Goal: Transaction & Acquisition: Purchase product/service

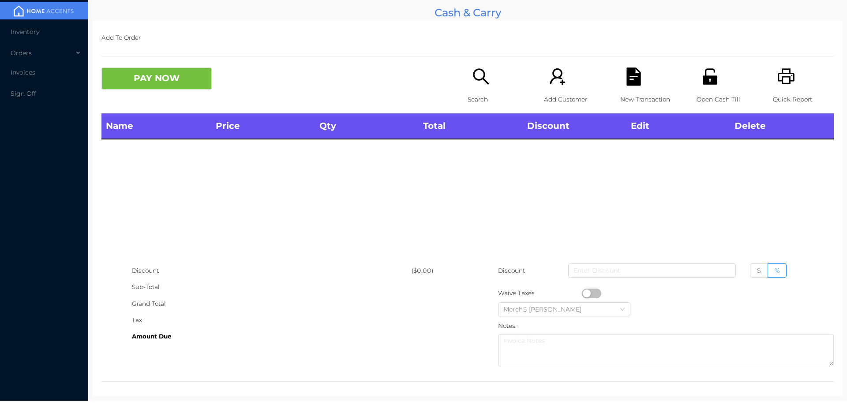
click at [482, 78] on icon "icon: search" at bounding box center [481, 76] width 18 height 18
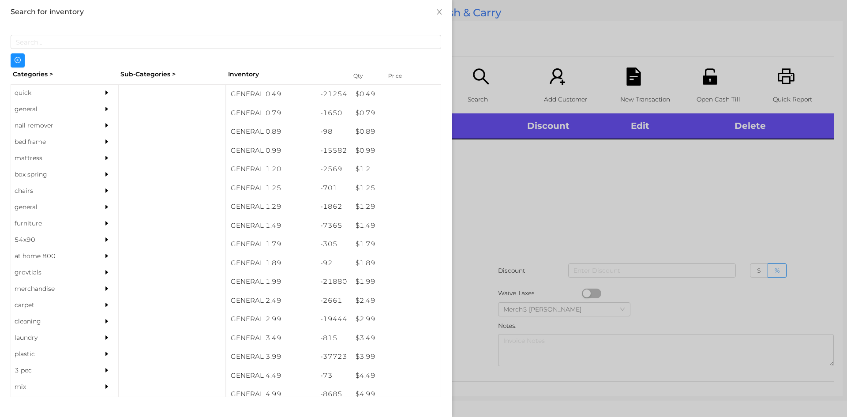
click at [91, 112] on div "general" at bounding box center [64, 109] width 107 height 16
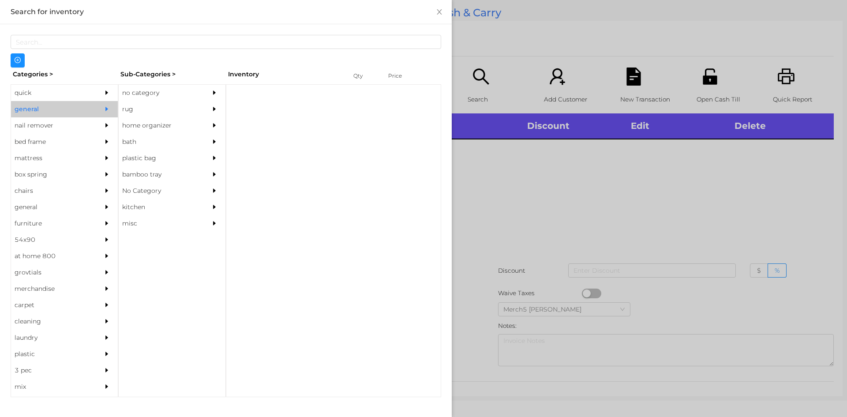
click at [179, 99] on div "no category" at bounding box center [159, 93] width 80 height 16
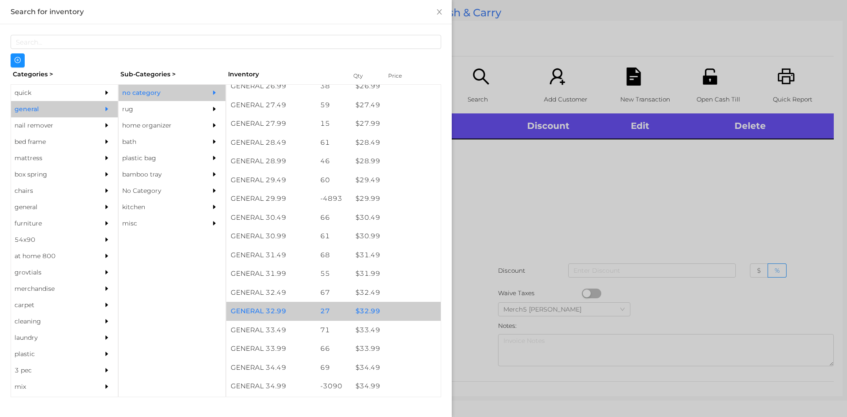
scroll to position [1323, 0]
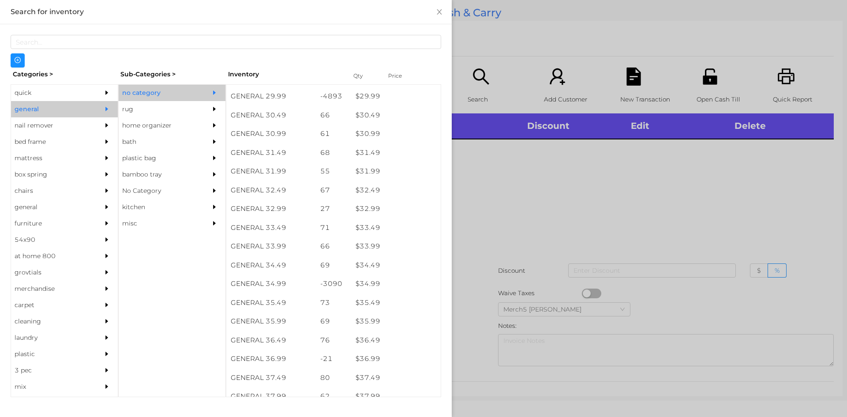
click at [650, 209] on div at bounding box center [423, 208] width 847 height 417
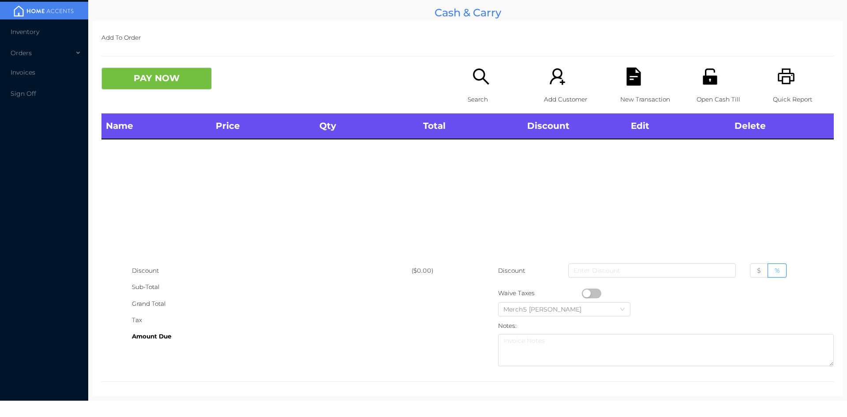
click at [475, 75] on icon "icon: search" at bounding box center [481, 76] width 18 height 18
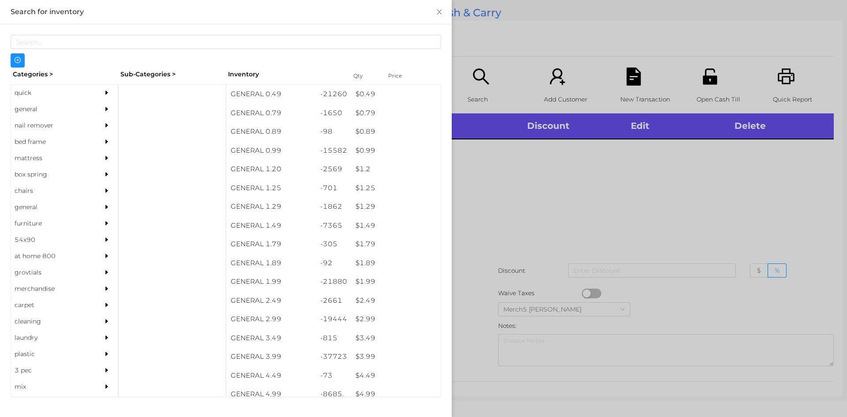
click at [78, 119] on div "nail remover" at bounding box center [51, 125] width 80 height 16
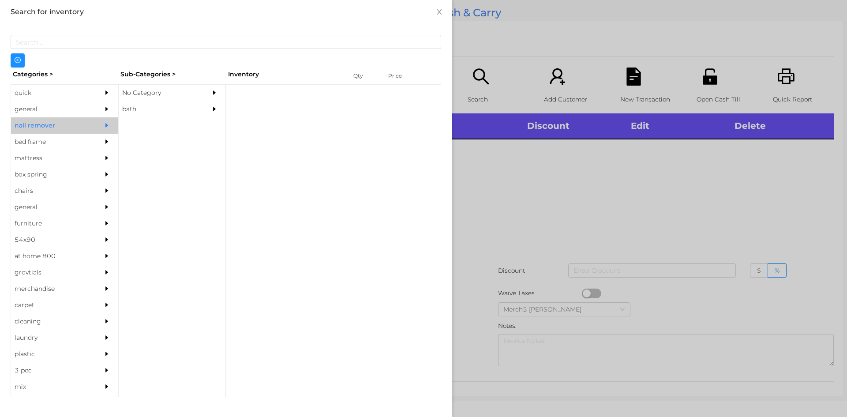
click at [104, 104] on div at bounding box center [109, 109] width 18 height 16
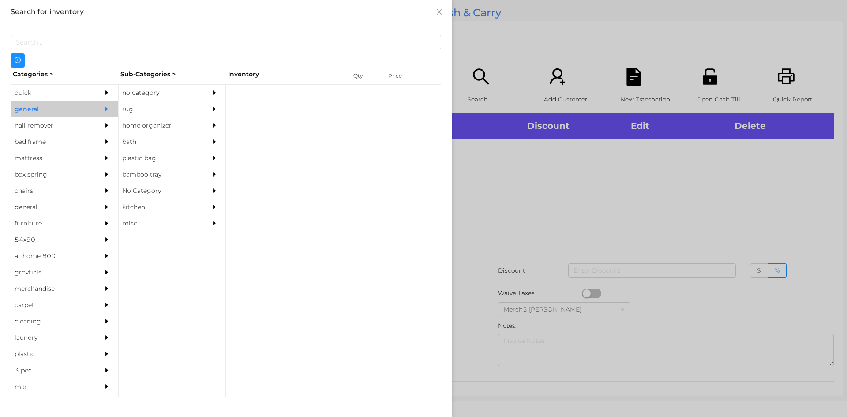
drag, startPoint x: 174, startPoint y: 93, endPoint x: 187, endPoint y: 111, distance: 22.7
click at [174, 93] on div "no category" at bounding box center [159, 93] width 80 height 16
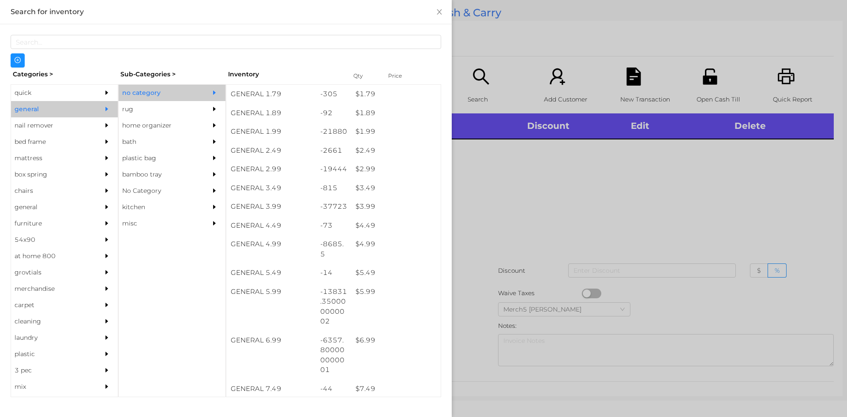
scroll to position [221, 0]
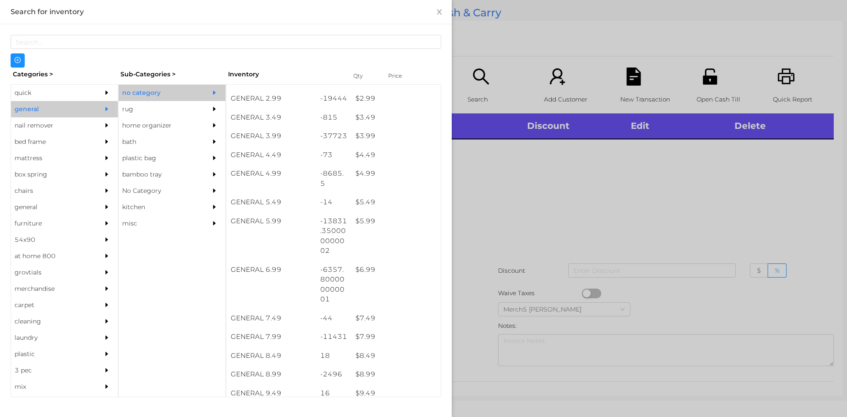
click at [778, 173] on div at bounding box center [423, 208] width 847 height 417
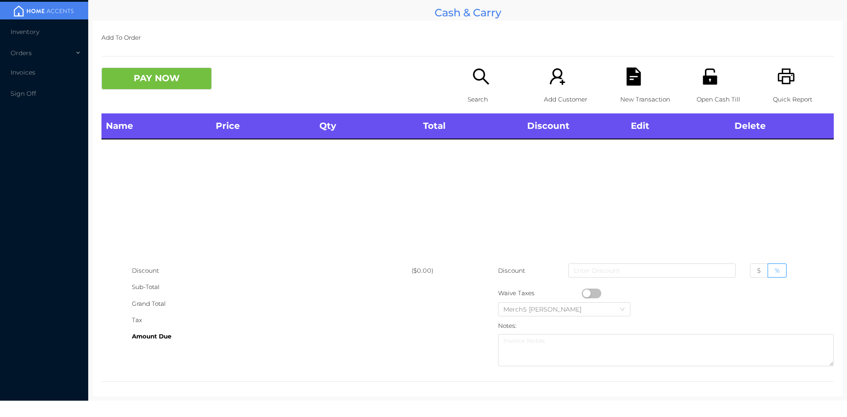
click at [493, 80] on div "Search" at bounding box center [497, 90] width 61 height 46
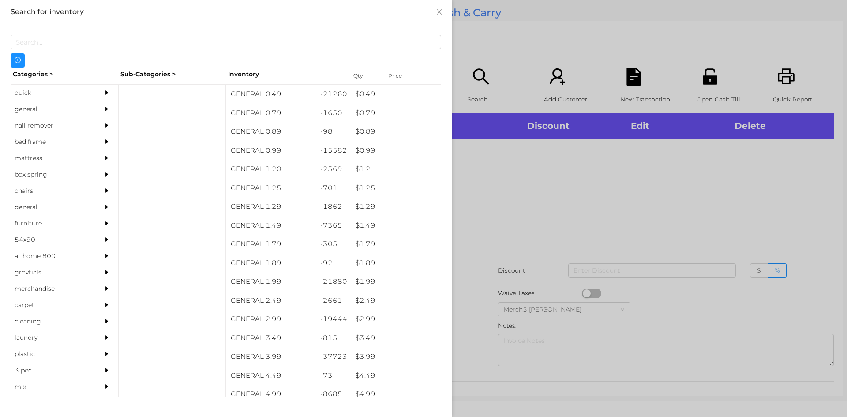
click at [109, 108] on div at bounding box center [109, 109] width 18 height 16
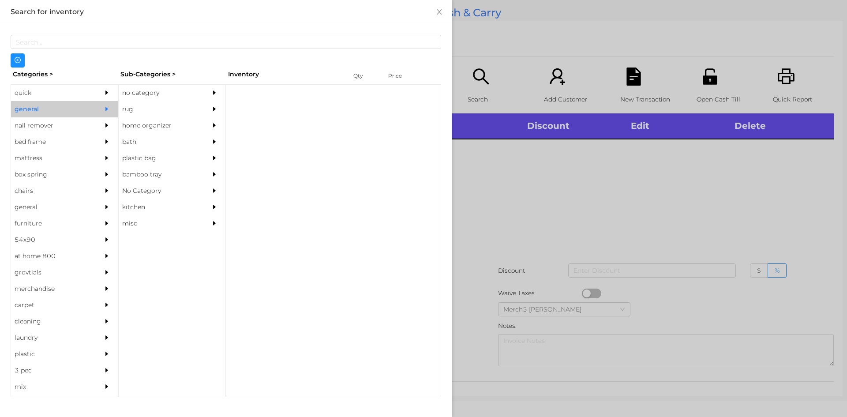
click at [166, 92] on div "no category" at bounding box center [159, 93] width 80 height 16
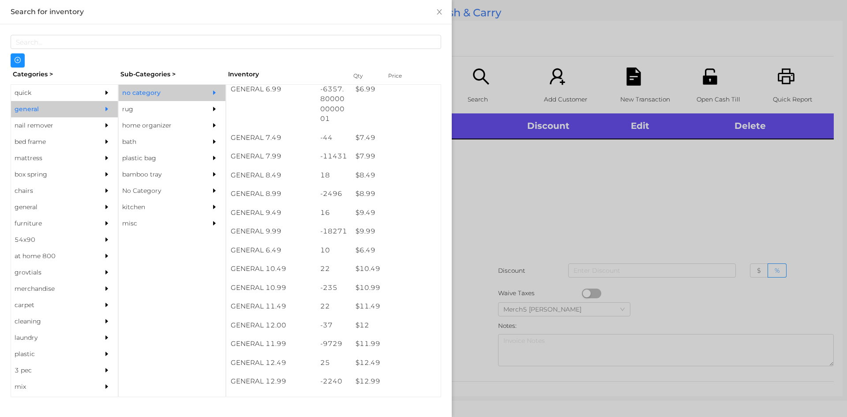
scroll to position [485, 0]
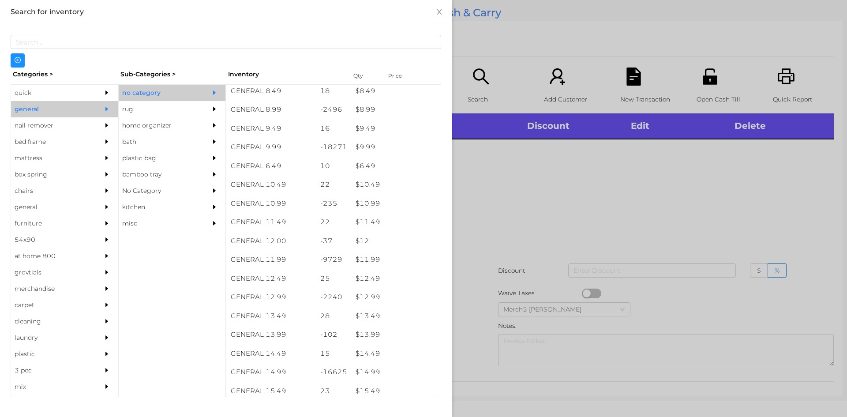
click at [651, 173] on div at bounding box center [423, 208] width 847 height 417
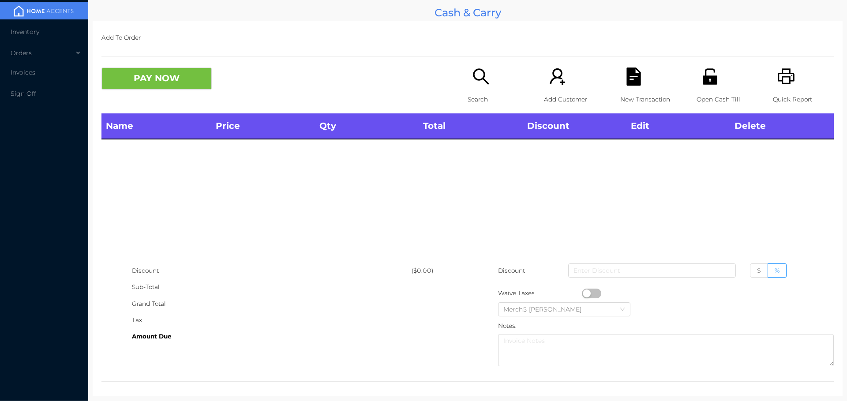
click at [486, 83] on icon "icon: search" at bounding box center [481, 76] width 18 height 18
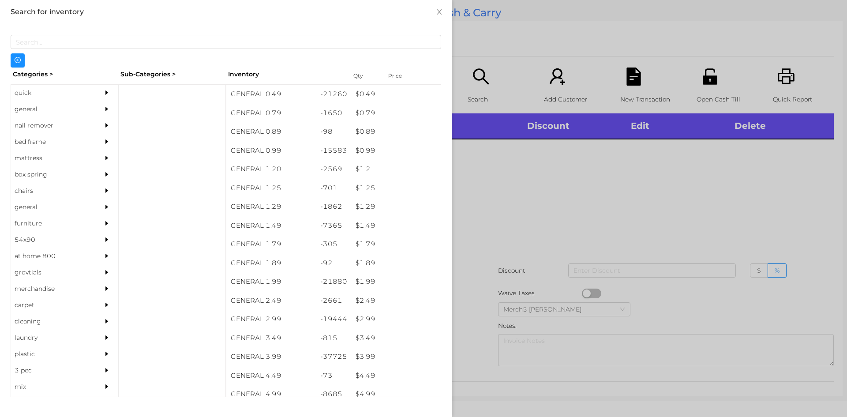
click at [85, 106] on div "general" at bounding box center [51, 109] width 80 height 16
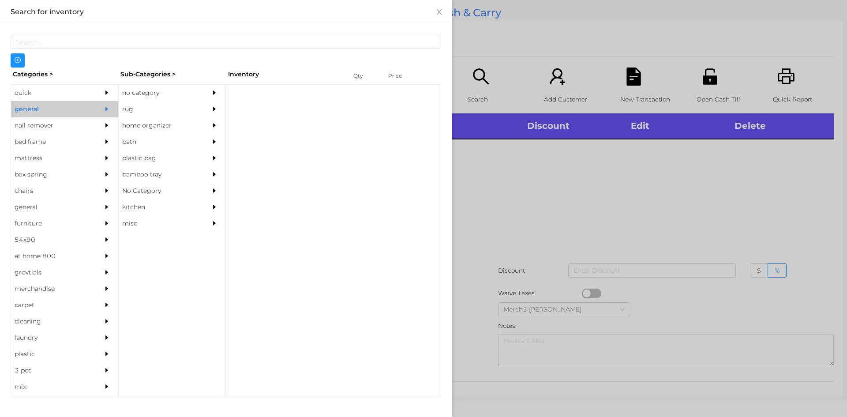
click at [142, 96] on div "no category" at bounding box center [159, 93] width 80 height 16
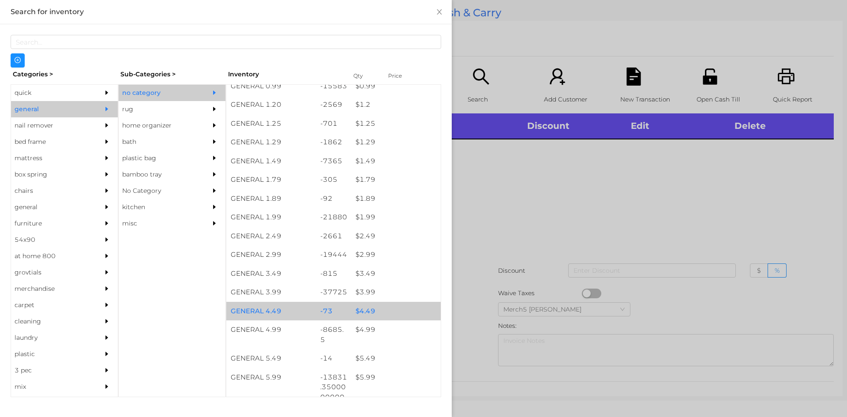
scroll to position [176, 0]
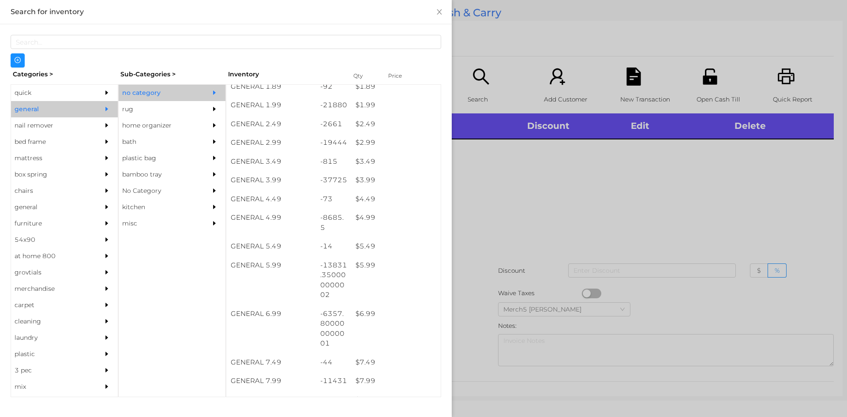
click at [606, 126] on div at bounding box center [423, 208] width 847 height 417
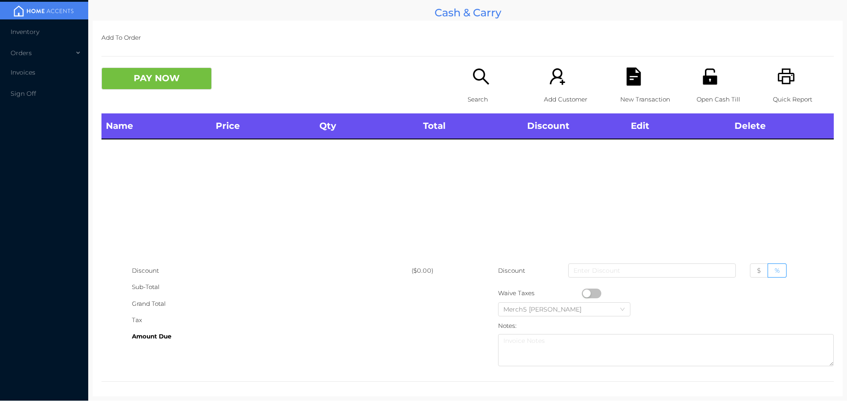
click at [488, 90] on div "Search" at bounding box center [497, 90] width 61 height 46
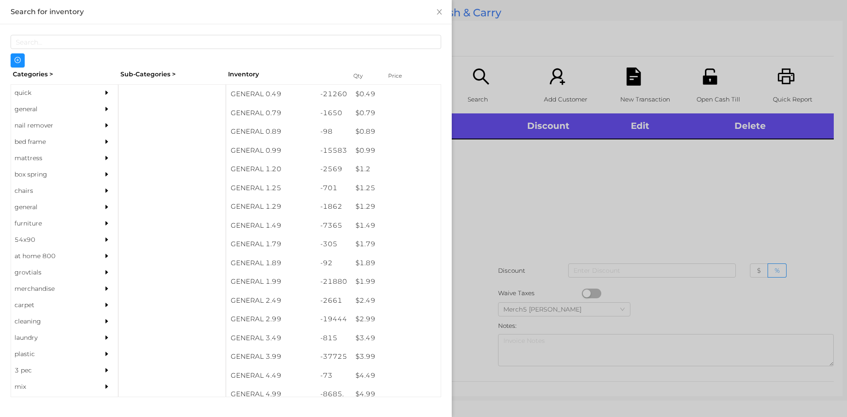
click at [86, 113] on div "general" at bounding box center [51, 109] width 80 height 16
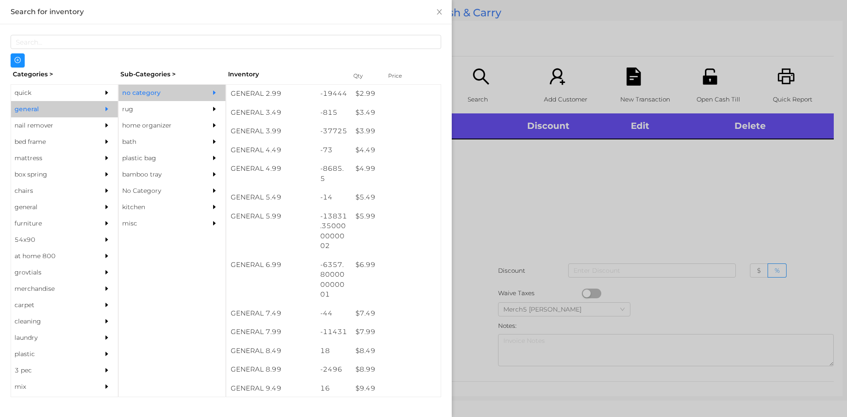
scroll to position [226, 0]
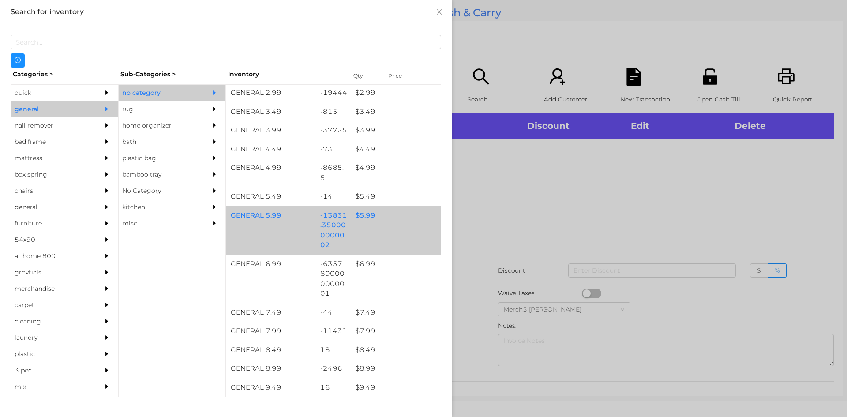
click at [415, 226] on div "GENERAL 5.99 -13831.350000000002 $ 5.99" at bounding box center [333, 230] width 214 height 49
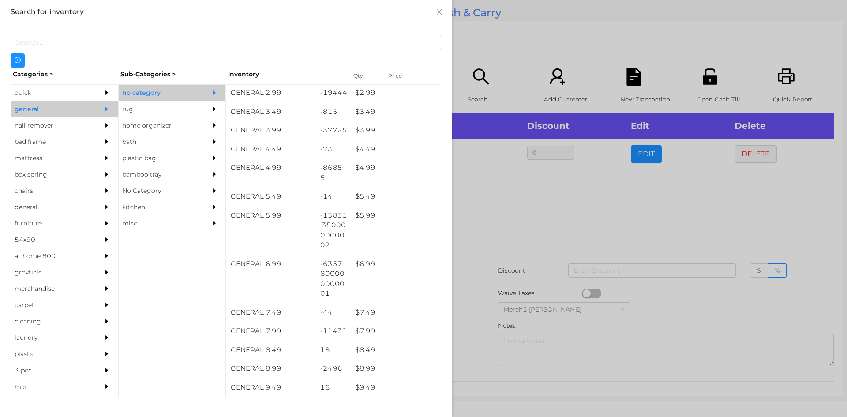
click at [576, 231] on div at bounding box center [423, 208] width 847 height 417
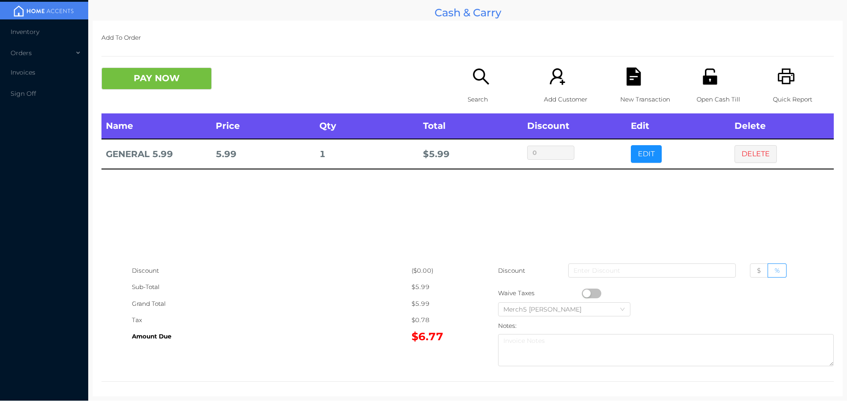
click at [190, 81] on button "PAY NOW" at bounding box center [156, 78] width 110 height 22
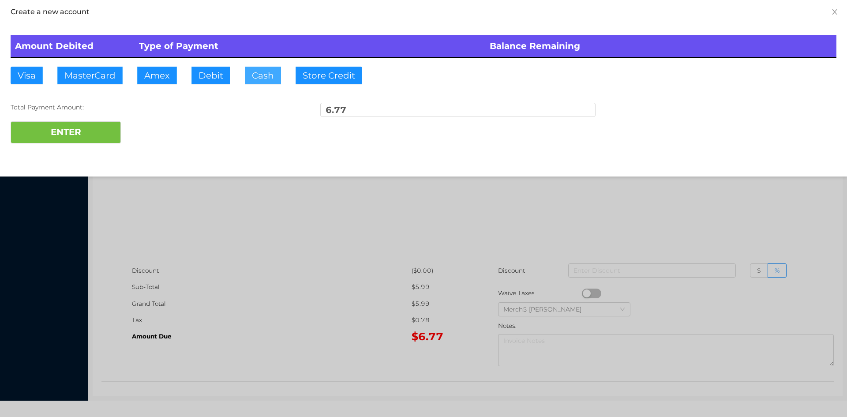
click at [265, 79] on button "Cash" at bounding box center [263, 76] width 36 height 18
type input "10"
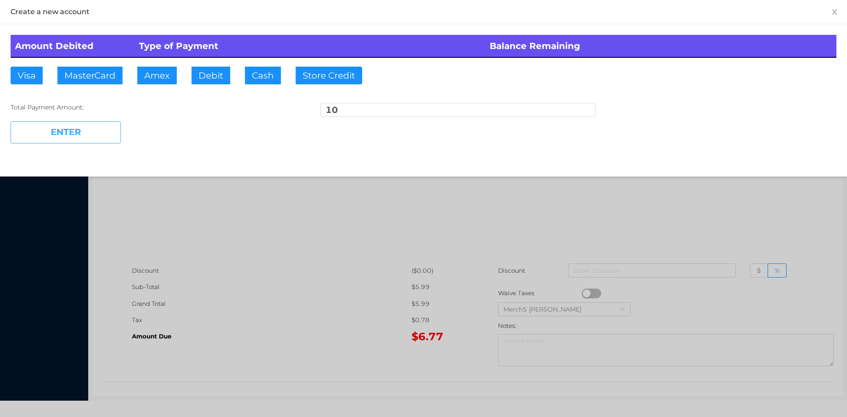
click at [99, 135] on button "ENTER" at bounding box center [66, 132] width 110 height 22
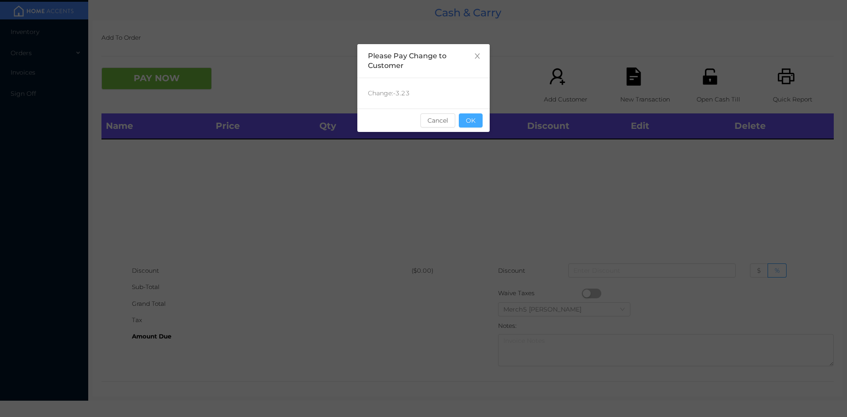
click at [478, 121] on button "OK" at bounding box center [471, 120] width 24 height 14
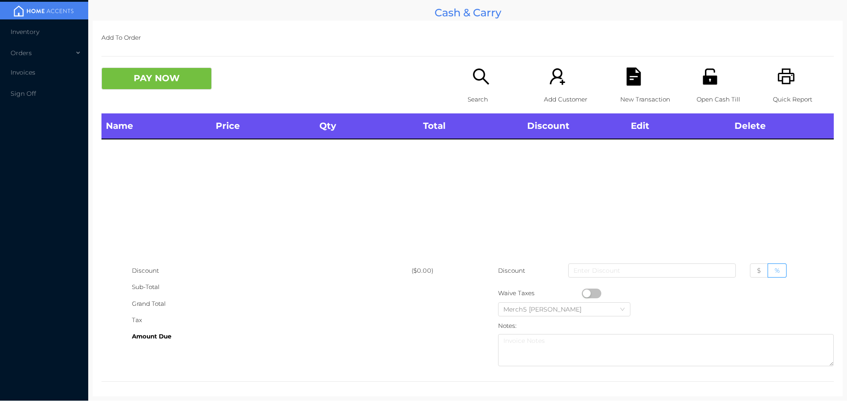
click at [479, 91] on p "Search" at bounding box center [497, 99] width 61 height 16
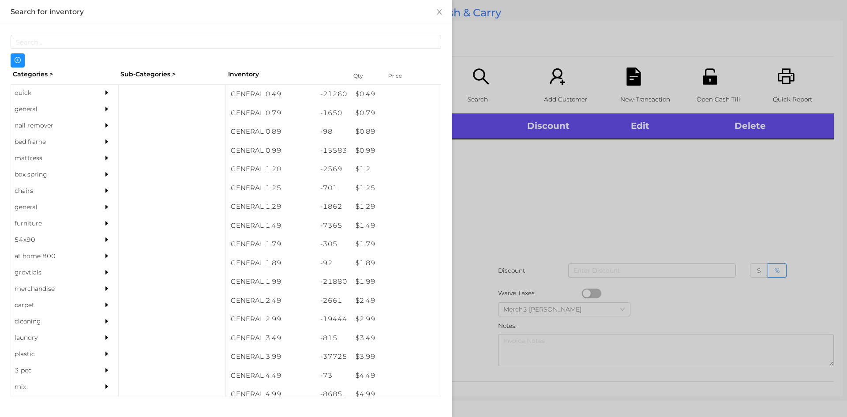
click at [100, 101] on div at bounding box center [109, 109] width 18 height 16
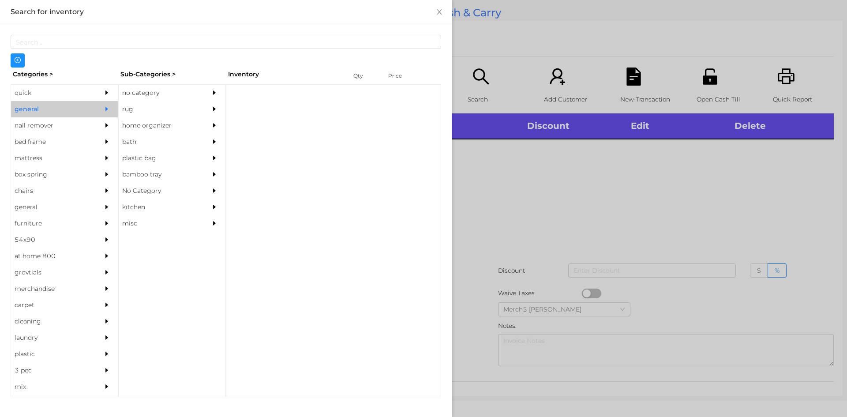
click at [151, 88] on div "no category" at bounding box center [159, 93] width 80 height 16
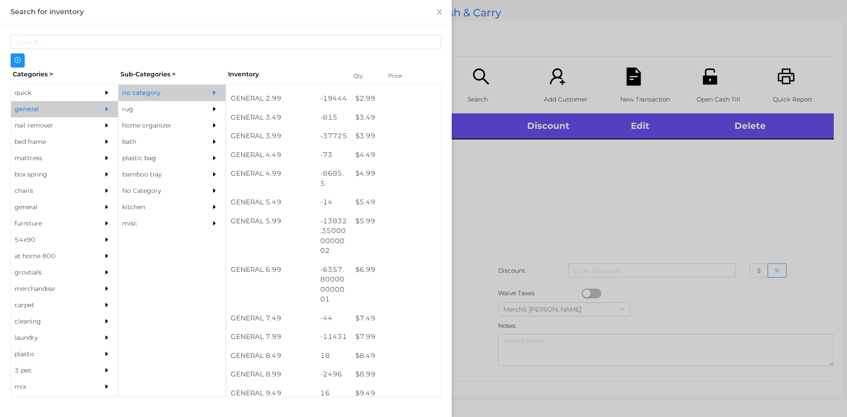
scroll to position [397, 0]
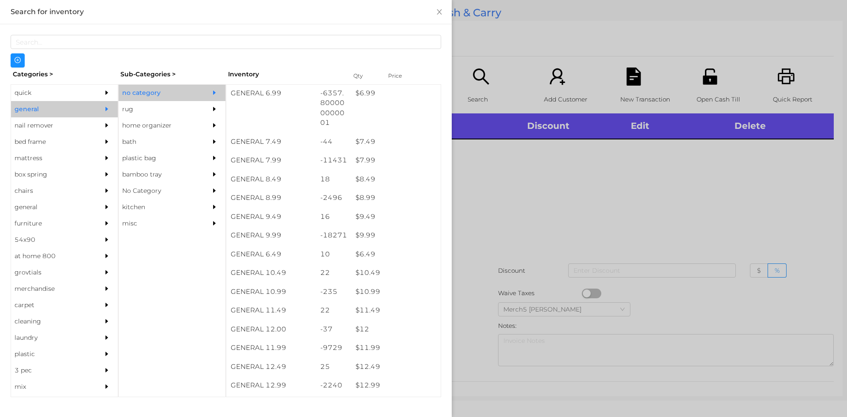
click at [618, 213] on div at bounding box center [423, 208] width 847 height 417
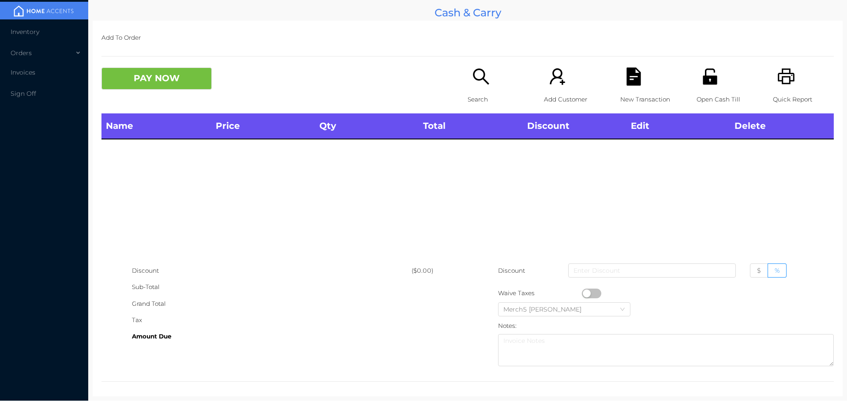
click at [480, 90] on div "Search" at bounding box center [497, 90] width 61 height 46
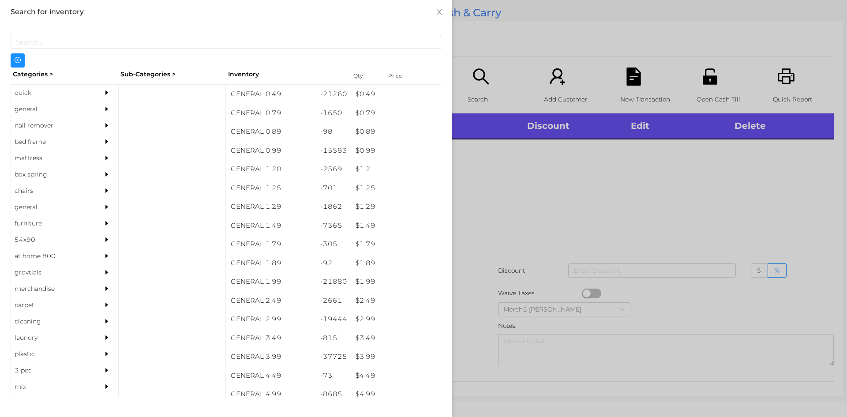
click at [105, 108] on icon "icon: caret-right" at bounding box center [106, 109] width 3 height 4
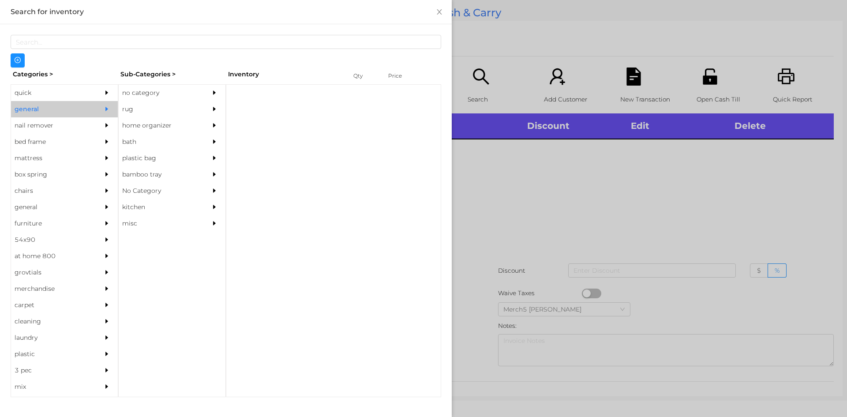
click at [192, 89] on div "no category" at bounding box center [159, 93] width 80 height 16
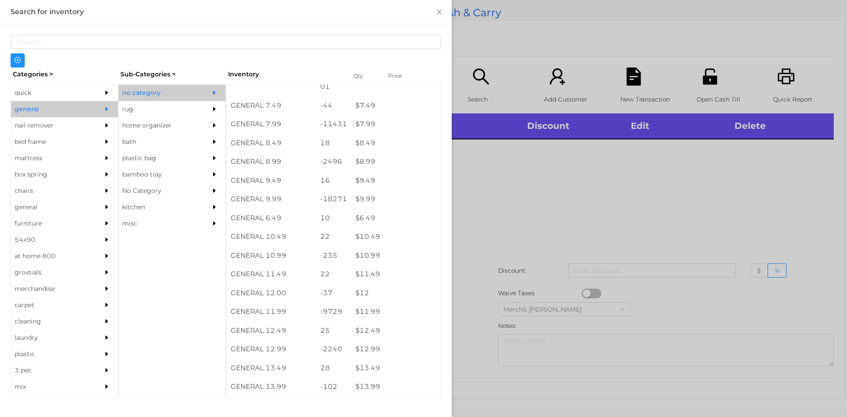
scroll to position [432, 0]
click at [390, 356] on div "$ 12.99" at bounding box center [396, 349] width 90 height 19
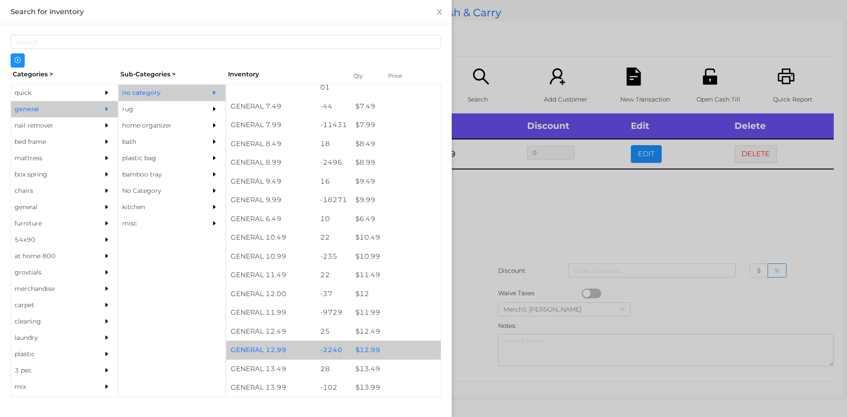
click at [396, 351] on div "$ 12.99" at bounding box center [396, 349] width 90 height 19
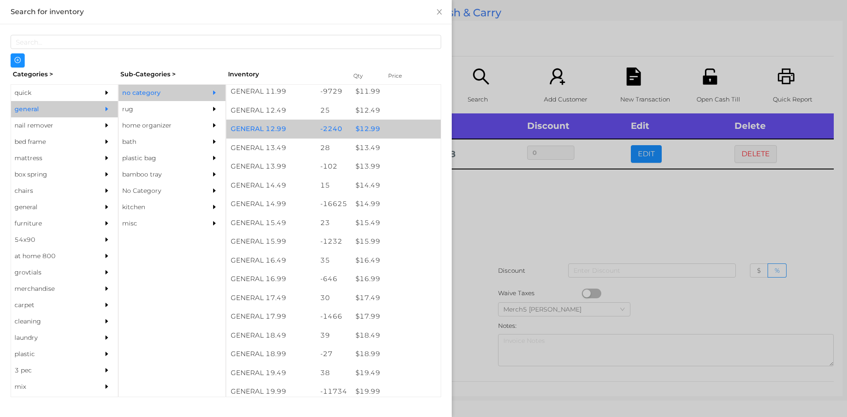
scroll to position [682, 0]
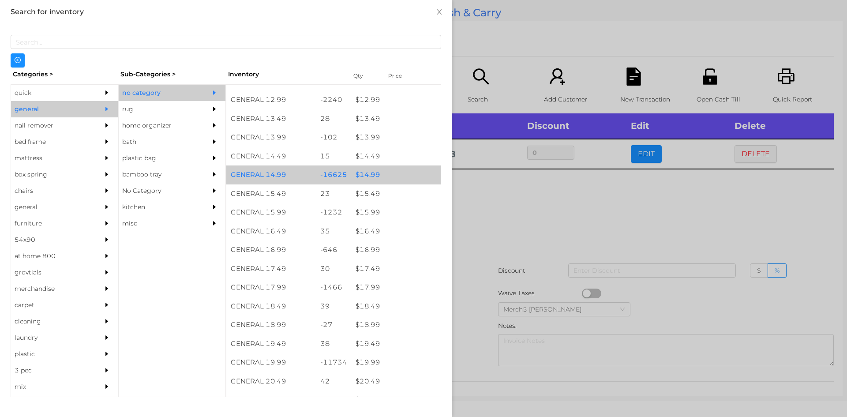
click at [387, 179] on div "$ 14.99" at bounding box center [396, 174] width 90 height 19
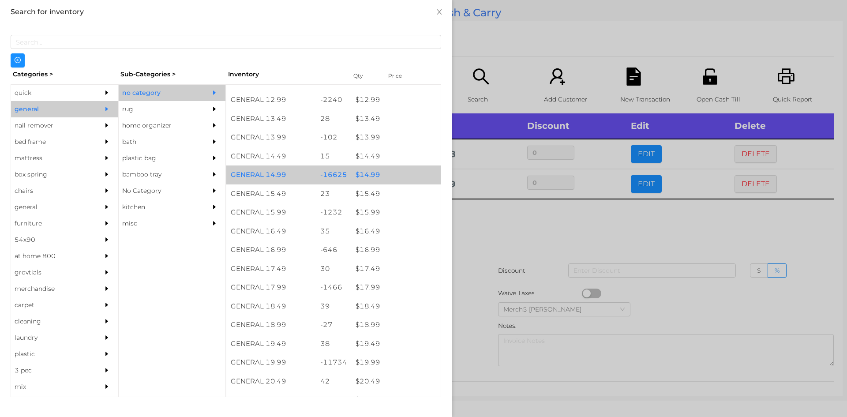
click at [402, 178] on div "$ 14.99" at bounding box center [396, 174] width 90 height 19
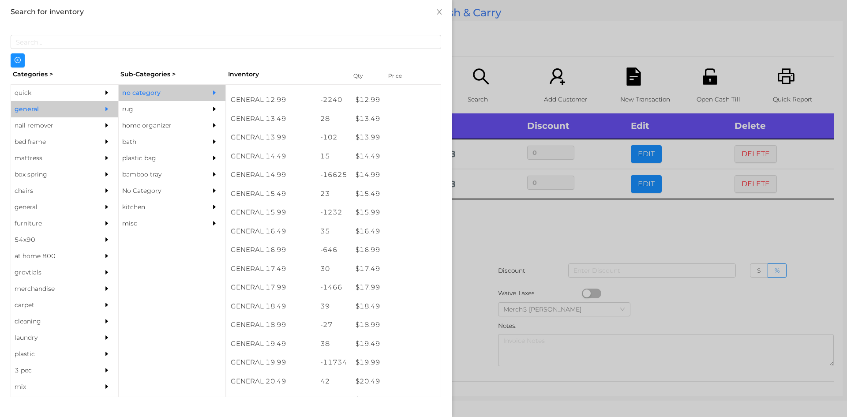
click at [535, 231] on div at bounding box center [423, 208] width 847 height 417
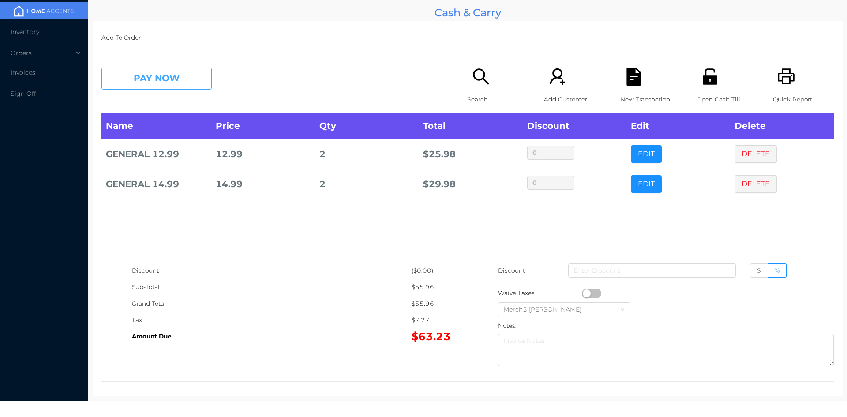
click at [199, 80] on button "PAY NOW" at bounding box center [156, 78] width 110 height 22
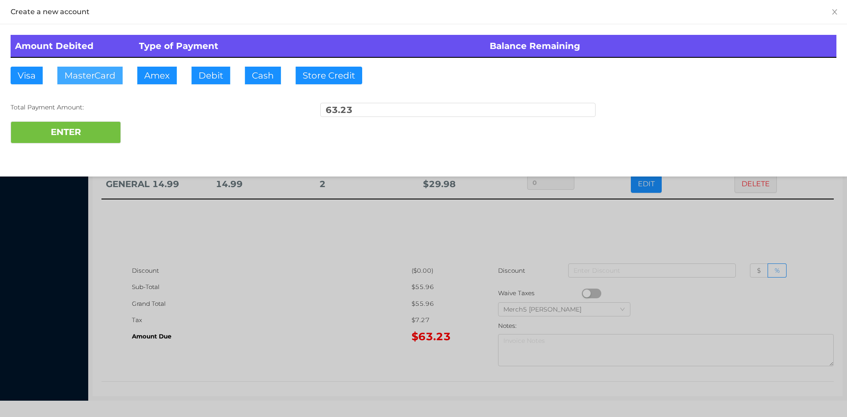
click at [100, 79] on button "MasterCard" at bounding box center [89, 76] width 65 height 18
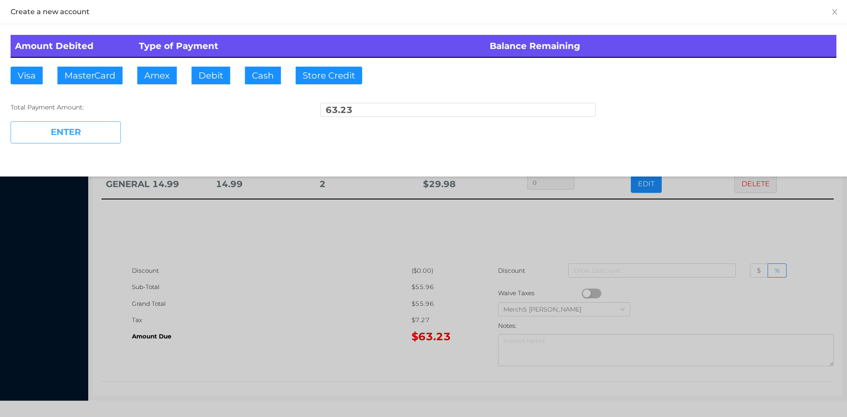
click at [98, 137] on button "ENTER" at bounding box center [66, 132] width 110 height 22
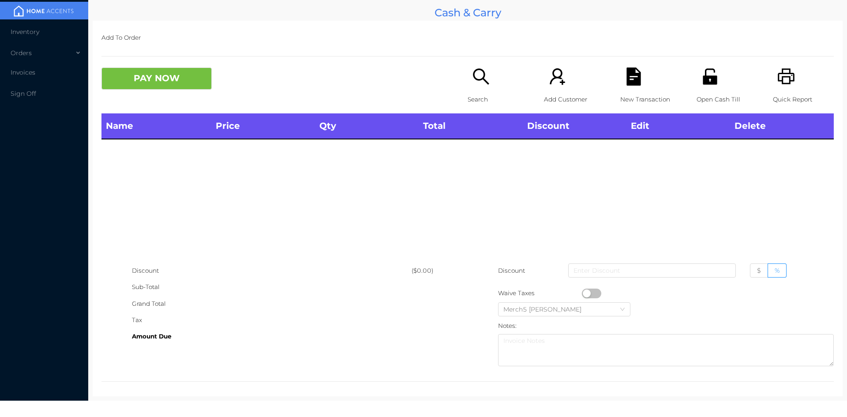
click at [785, 88] on div "Quick Report" at bounding box center [803, 90] width 61 height 46
click at [482, 75] on icon "icon: search" at bounding box center [481, 76] width 18 height 18
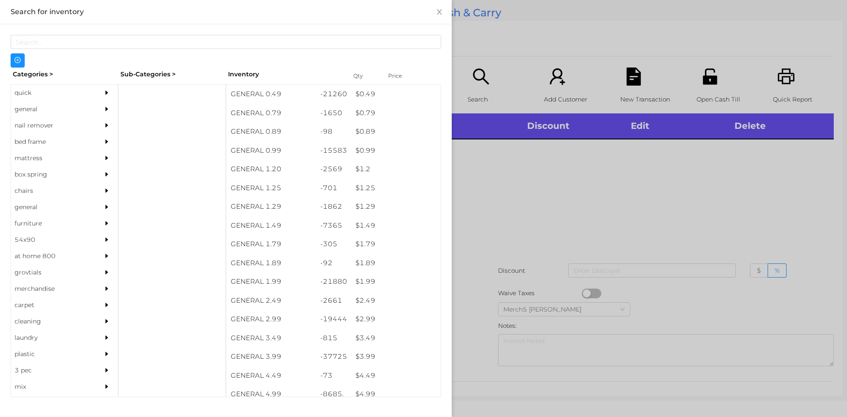
click at [80, 108] on div "general" at bounding box center [51, 109] width 80 height 16
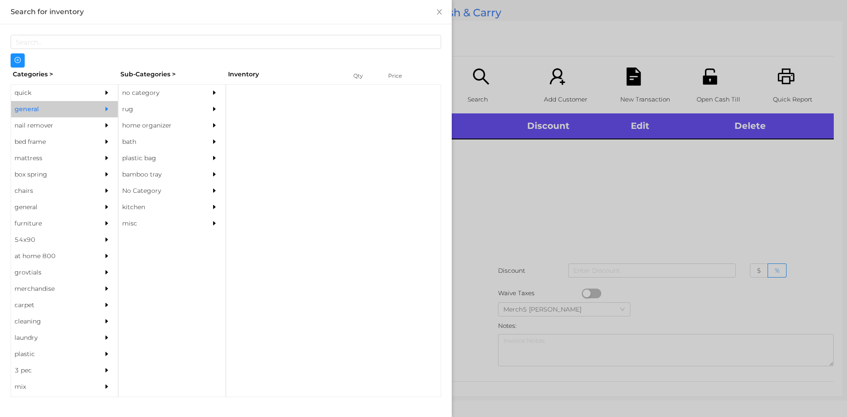
click at [185, 95] on div "no category" at bounding box center [159, 93] width 80 height 16
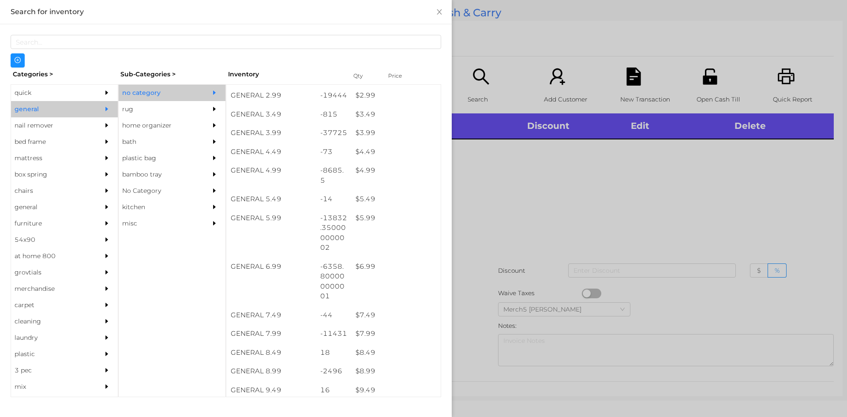
scroll to position [309, 0]
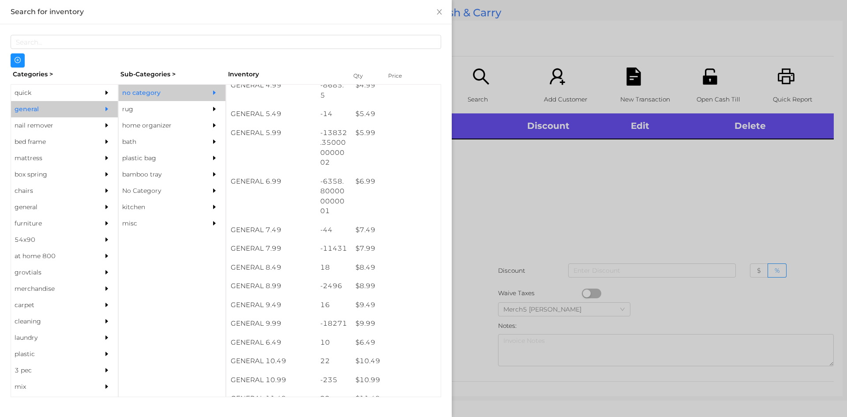
click at [517, 195] on div at bounding box center [423, 208] width 847 height 417
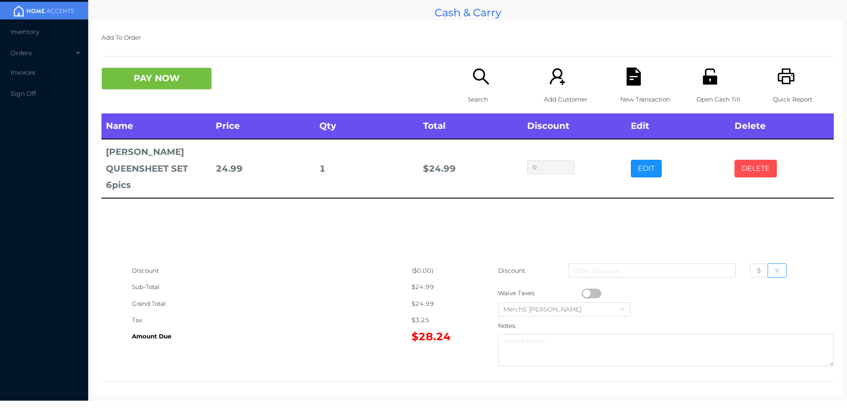
click at [744, 174] on button "DELETE" at bounding box center [755, 169] width 42 height 18
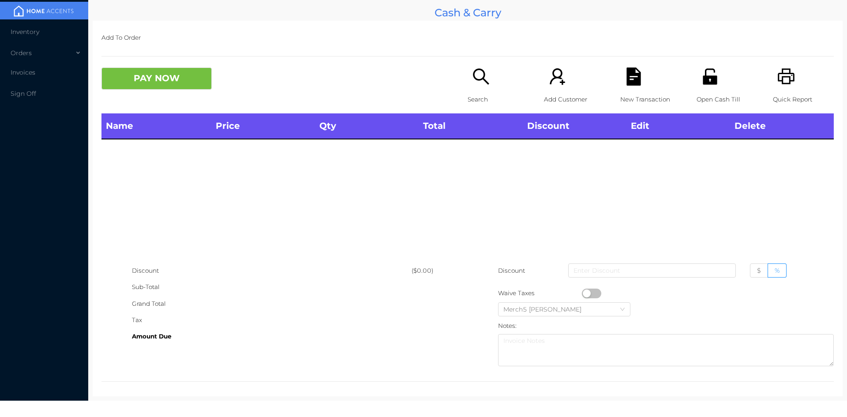
click at [472, 85] on icon "icon: search" at bounding box center [481, 76] width 18 height 18
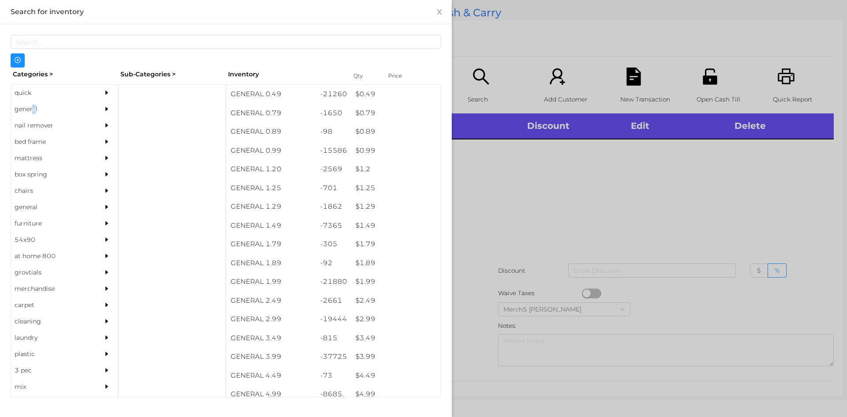
drag, startPoint x: 34, startPoint y: 110, endPoint x: 39, endPoint y: 112, distance: 5.9
click at [34, 110] on div "general" at bounding box center [51, 109] width 80 height 16
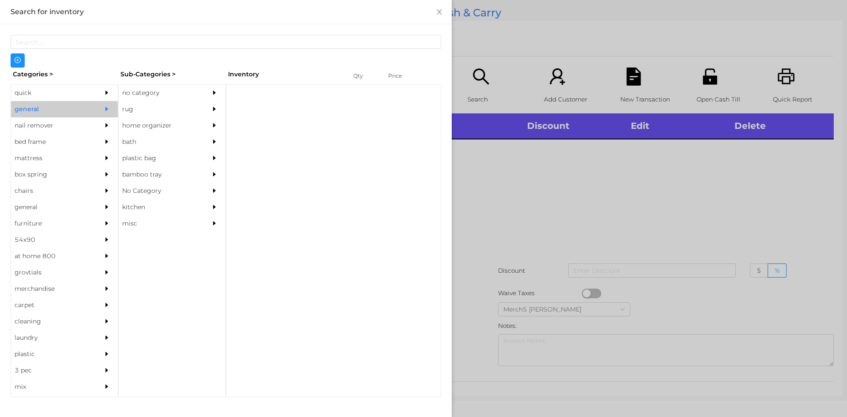
click at [118, 94] on div "no category rug home organizer bath plastic bag bamboo tray No Category kitchen…" at bounding box center [172, 240] width 108 height 313
click at [170, 93] on div "no category" at bounding box center [159, 93] width 80 height 16
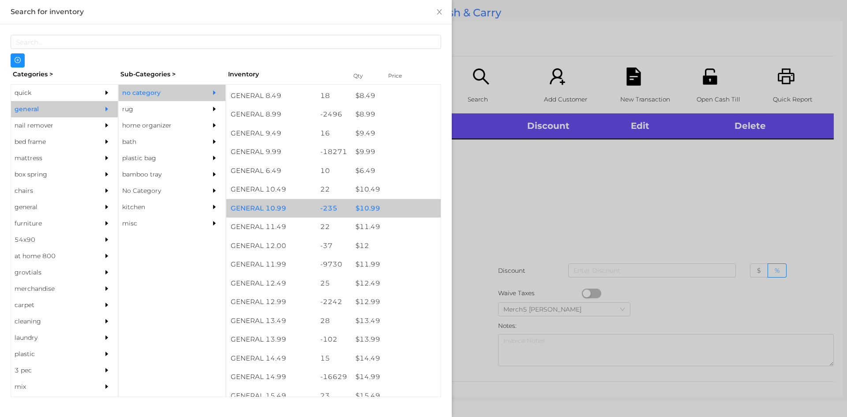
scroll to position [529, 0]
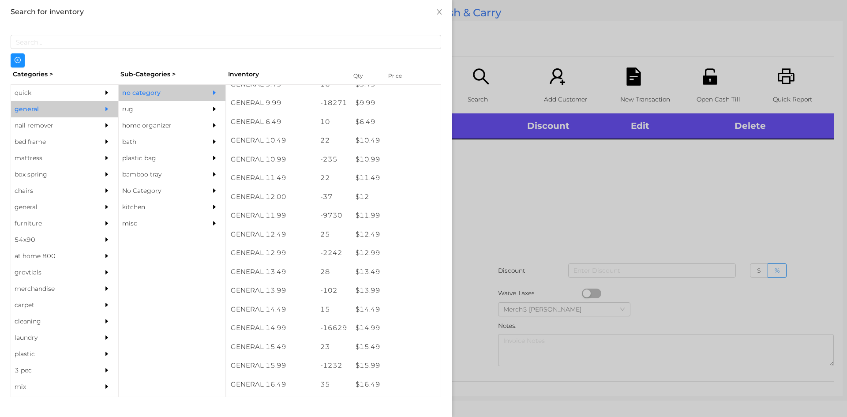
click at [510, 154] on div at bounding box center [423, 208] width 847 height 417
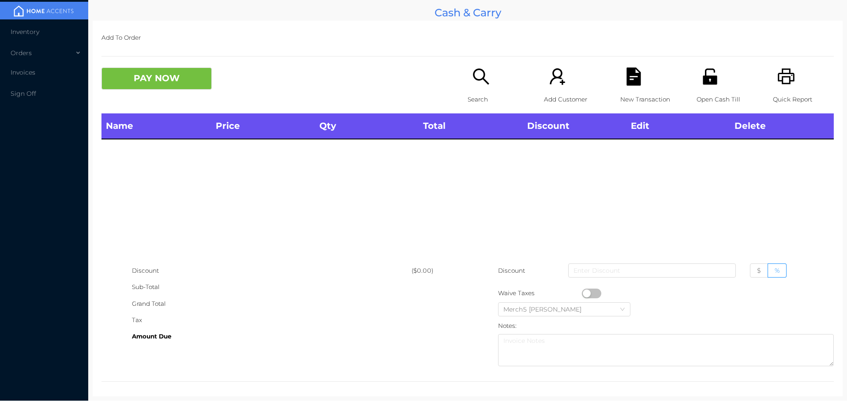
click at [481, 83] on icon "icon: search" at bounding box center [481, 76] width 18 height 18
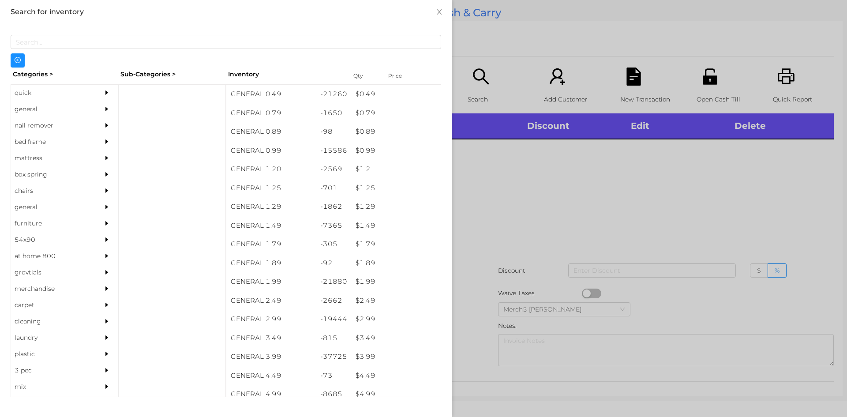
click at [100, 112] on div at bounding box center [109, 109] width 18 height 16
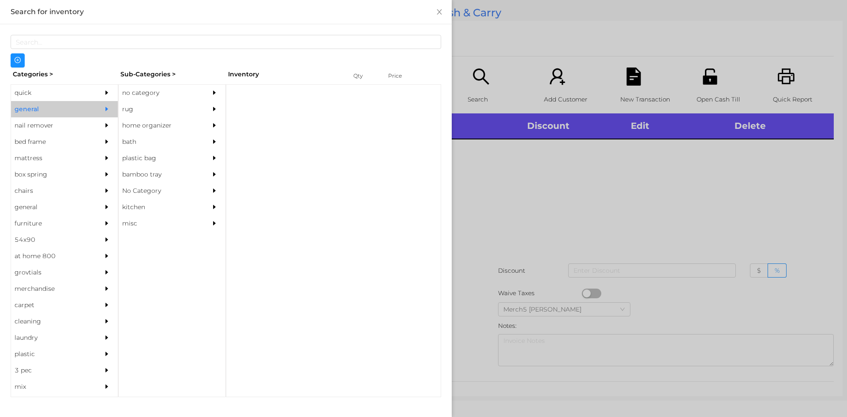
click at [131, 90] on div "no category" at bounding box center [159, 93] width 80 height 16
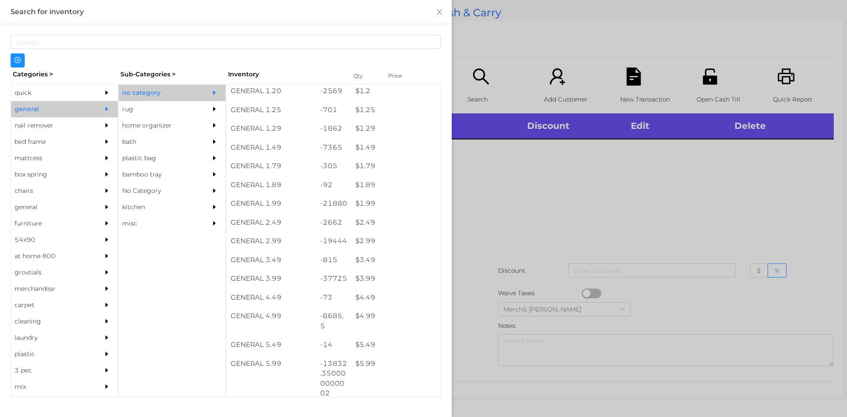
scroll to position [0, 0]
click at [609, 235] on div at bounding box center [423, 208] width 847 height 417
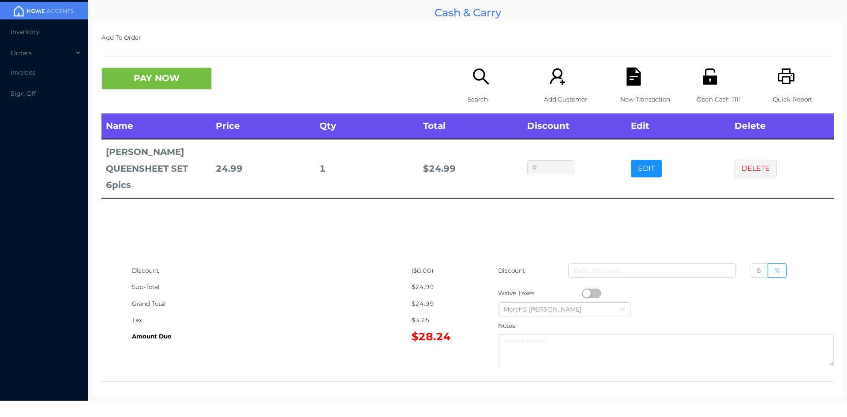
click at [180, 83] on button "PAY NOW" at bounding box center [156, 78] width 110 height 22
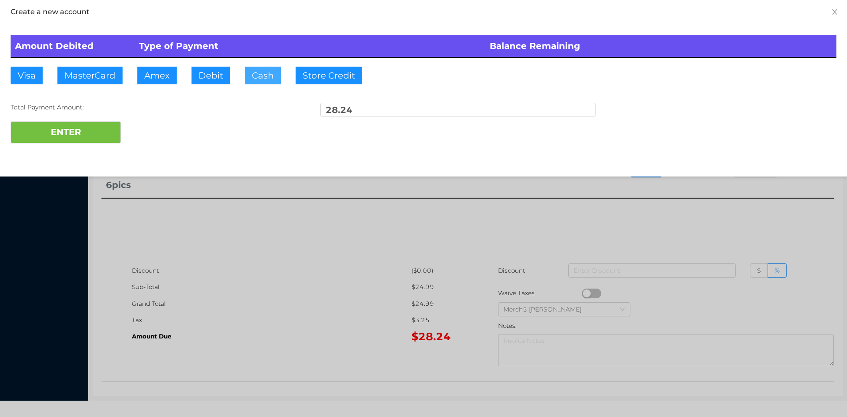
click at [266, 78] on button "Cash" at bounding box center [263, 76] width 36 height 18
type input "100.25"
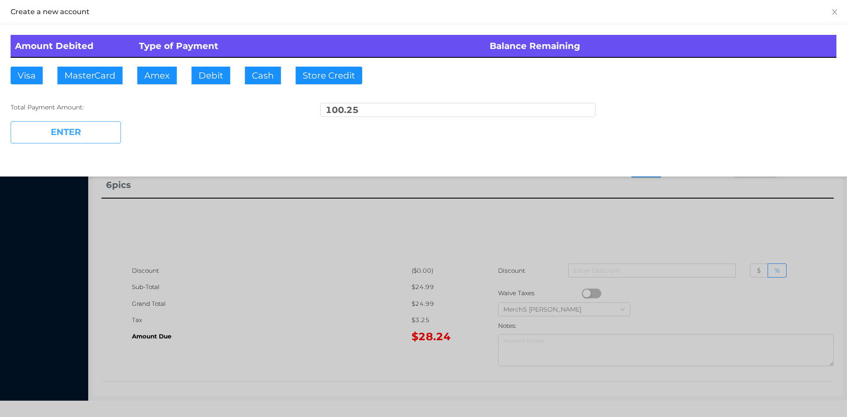
click at [103, 133] on button "ENTER" at bounding box center [66, 132] width 110 height 22
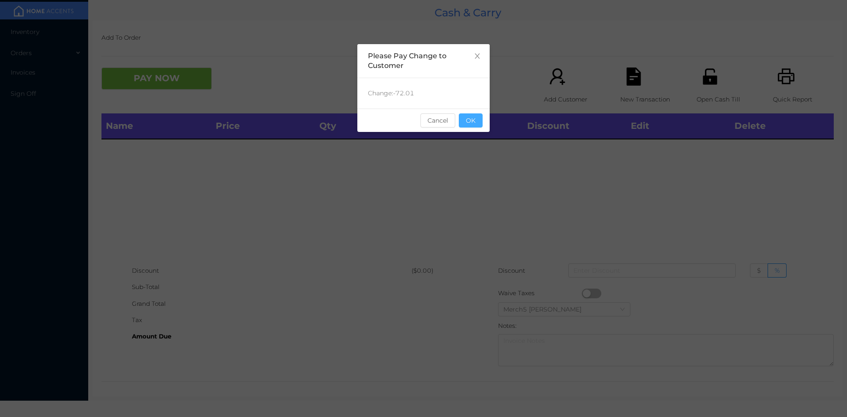
click at [472, 115] on button "OK" at bounding box center [471, 120] width 24 height 14
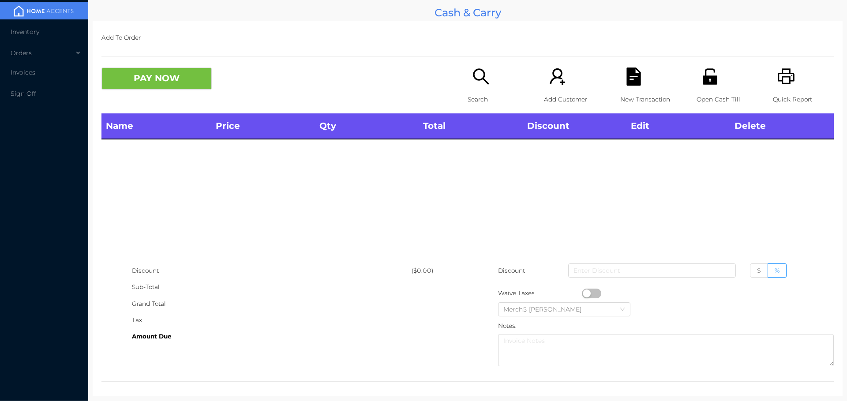
click at [476, 78] on icon "icon: search" at bounding box center [481, 76] width 18 height 18
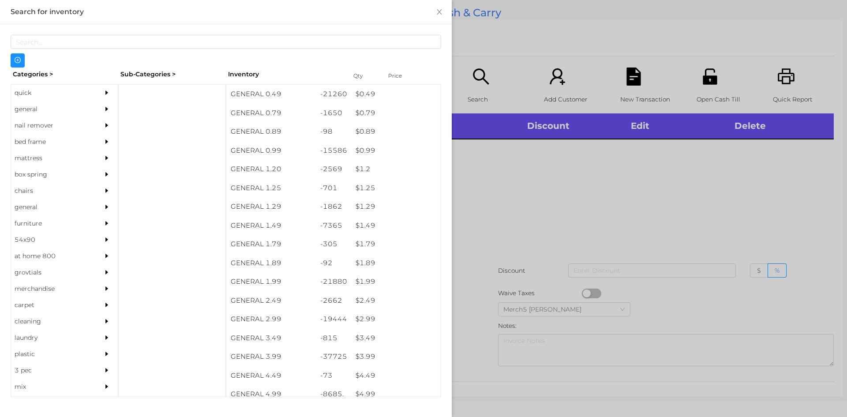
click at [86, 111] on div "general" at bounding box center [51, 109] width 80 height 16
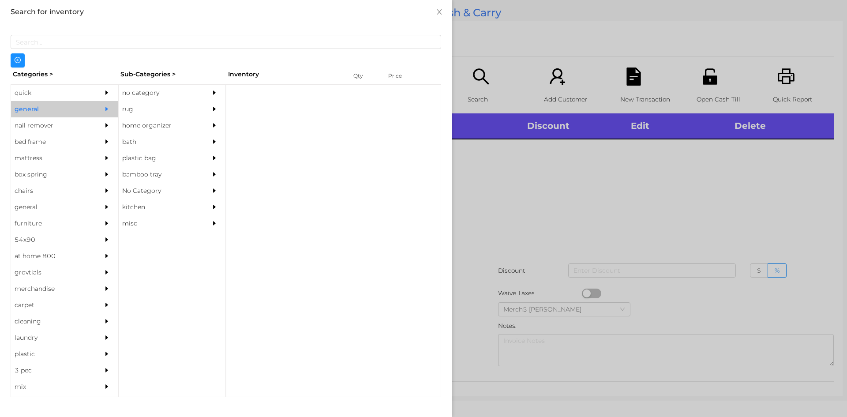
click at [221, 93] on div at bounding box center [217, 93] width 18 height 16
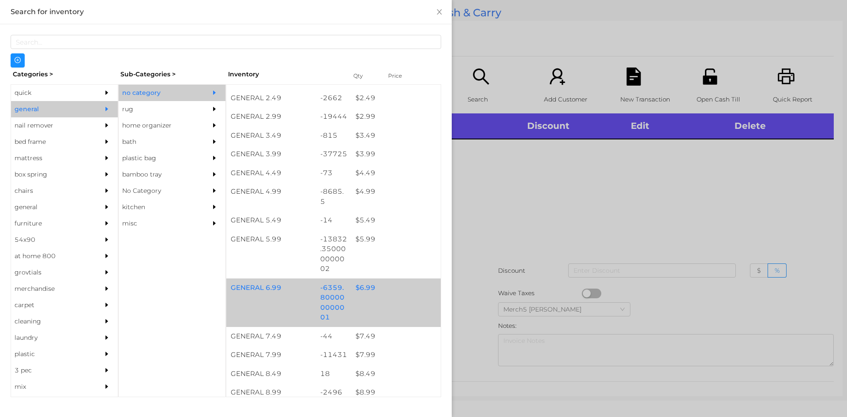
scroll to position [265, 0]
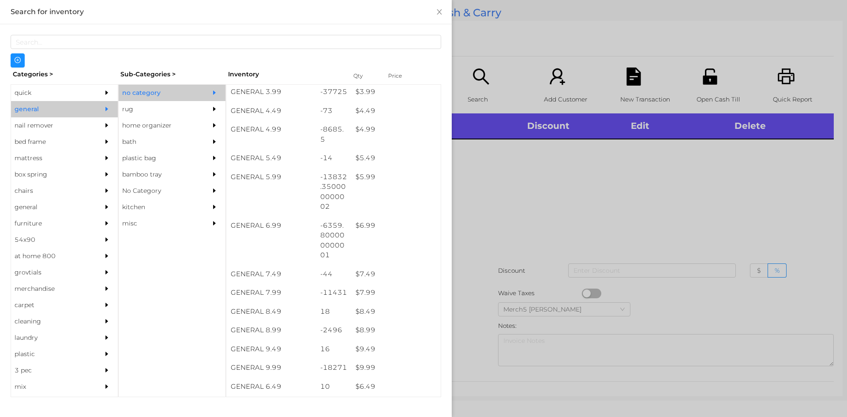
click at [533, 199] on div at bounding box center [423, 208] width 847 height 417
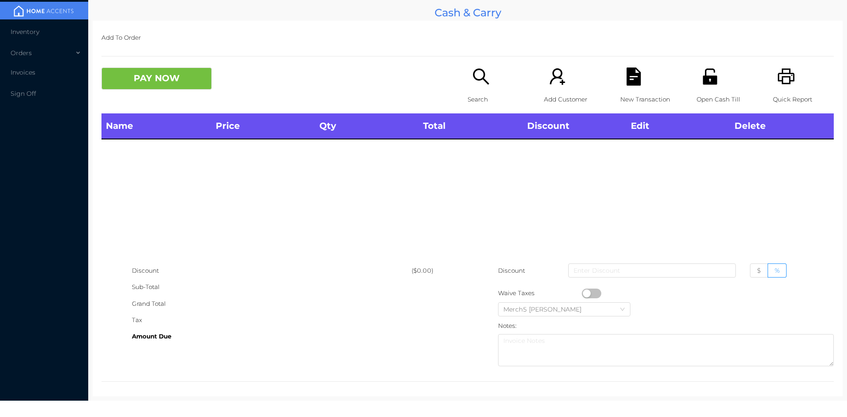
click at [781, 87] on div "Quick Report" at bounding box center [803, 90] width 61 height 46
click at [493, 83] on div "Search" at bounding box center [497, 90] width 61 height 46
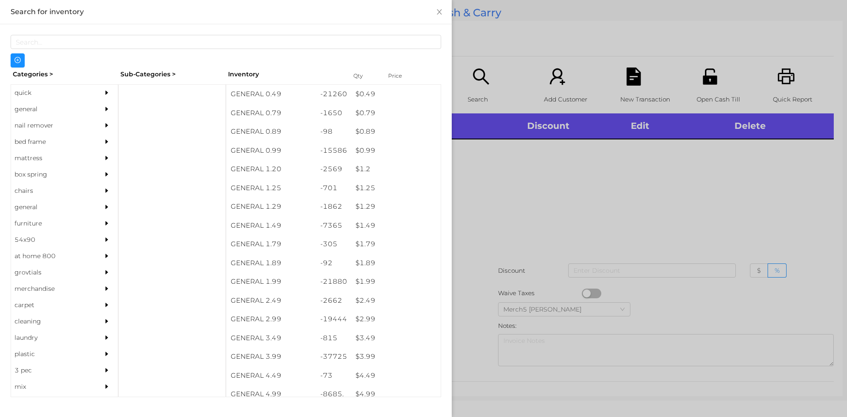
click at [105, 111] on div at bounding box center [109, 109] width 18 height 16
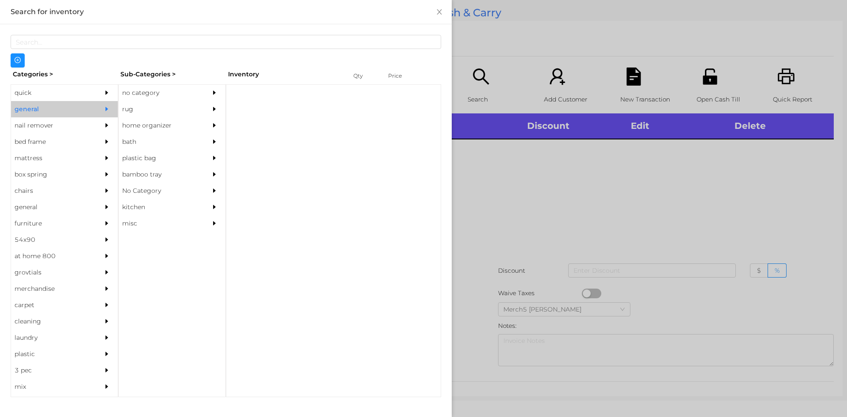
click at [156, 94] on div "no category" at bounding box center [159, 93] width 80 height 16
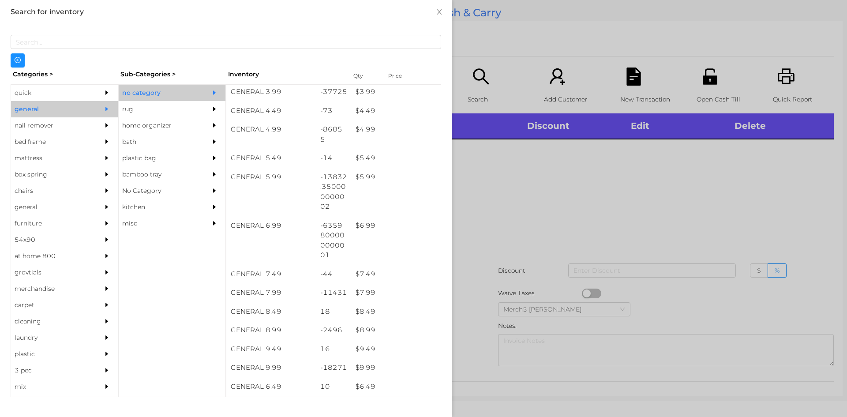
click at [615, 179] on div at bounding box center [423, 208] width 847 height 417
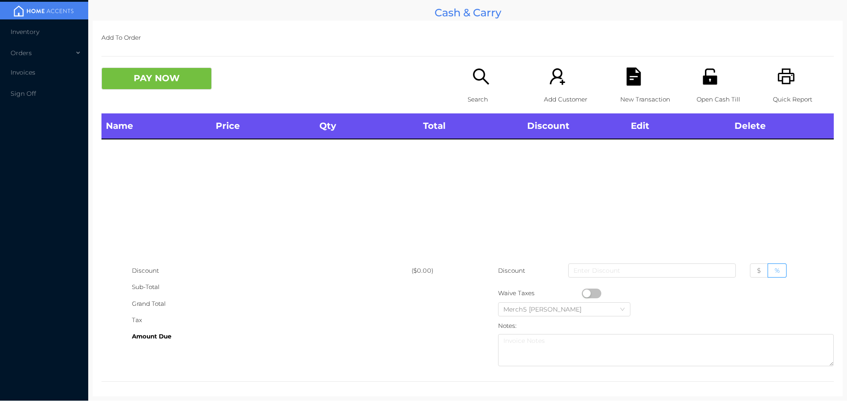
click at [474, 94] on p "Search" at bounding box center [497, 99] width 61 height 16
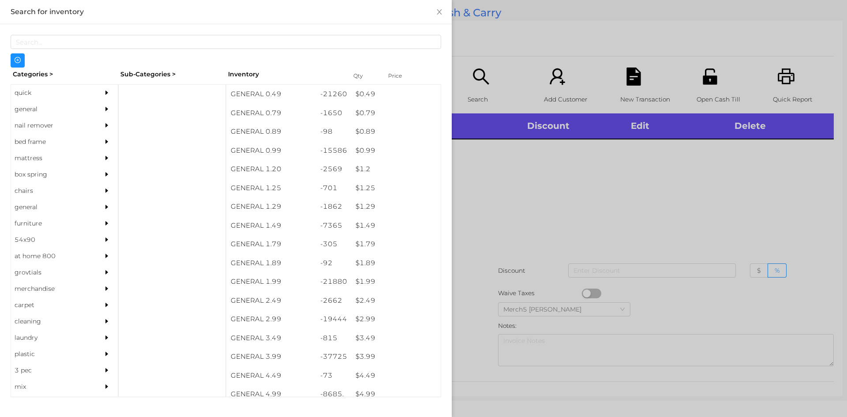
click at [85, 110] on div "general" at bounding box center [51, 109] width 80 height 16
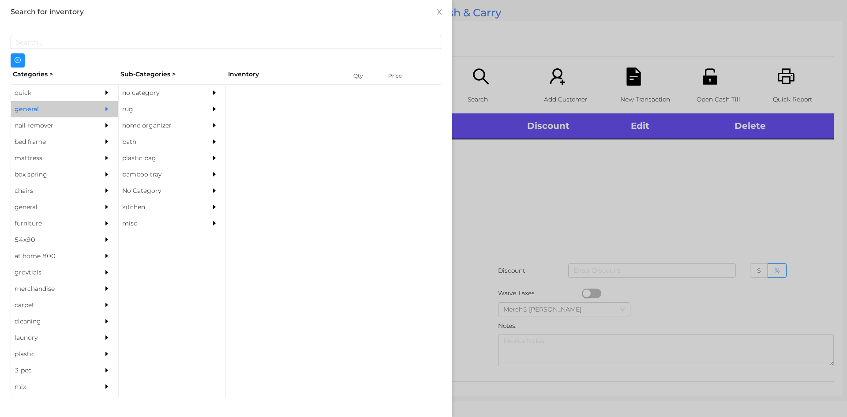
click at [217, 95] on div at bounding box center [217, 93] width 18 height 16
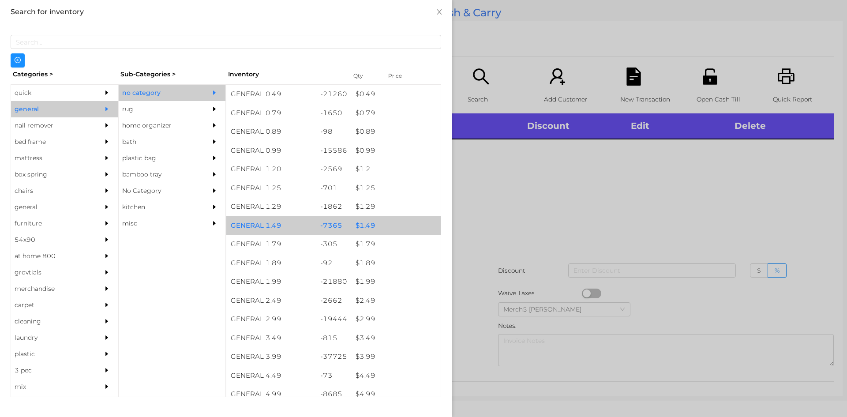
scroll to position [221, 0]
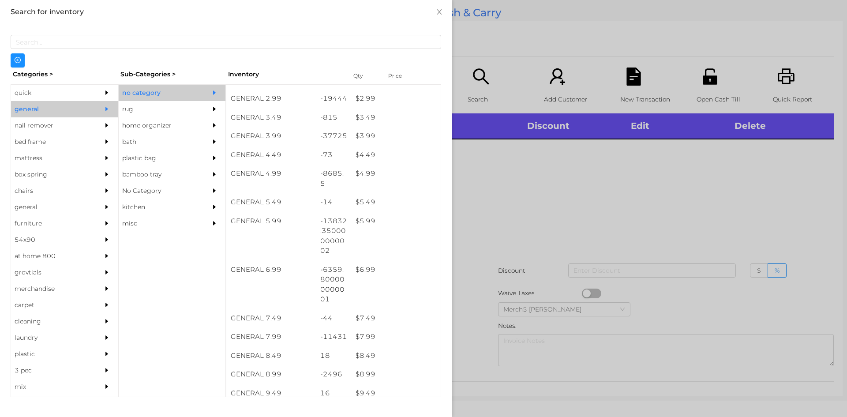
click at [543, 220] on div at bounding box center [423, 208] width 847 height 417
